Goal: Navigation & Orientation: Find specific page/section

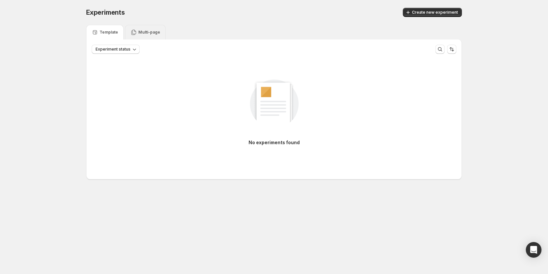
click at [141, 29] on div "Multi-page" at bounding box center [145, 32] width 41 height 15
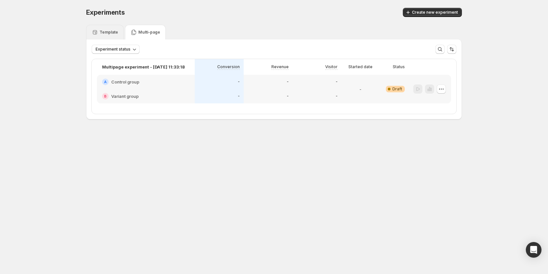
click at [98, 35] on icon at bounding box center [95, 32] width 7 height 7
